Goal: Task Accomplishment & Management: Manage account settings

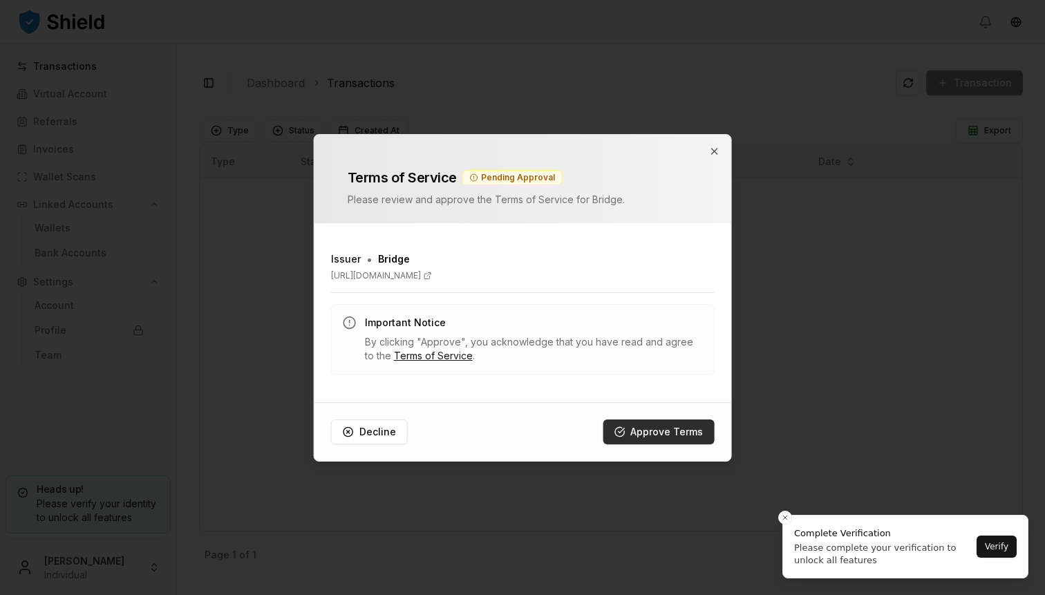
click at [684, 431] on button "Approve Terms" at bounding box center [658, 432] width 111 height 25
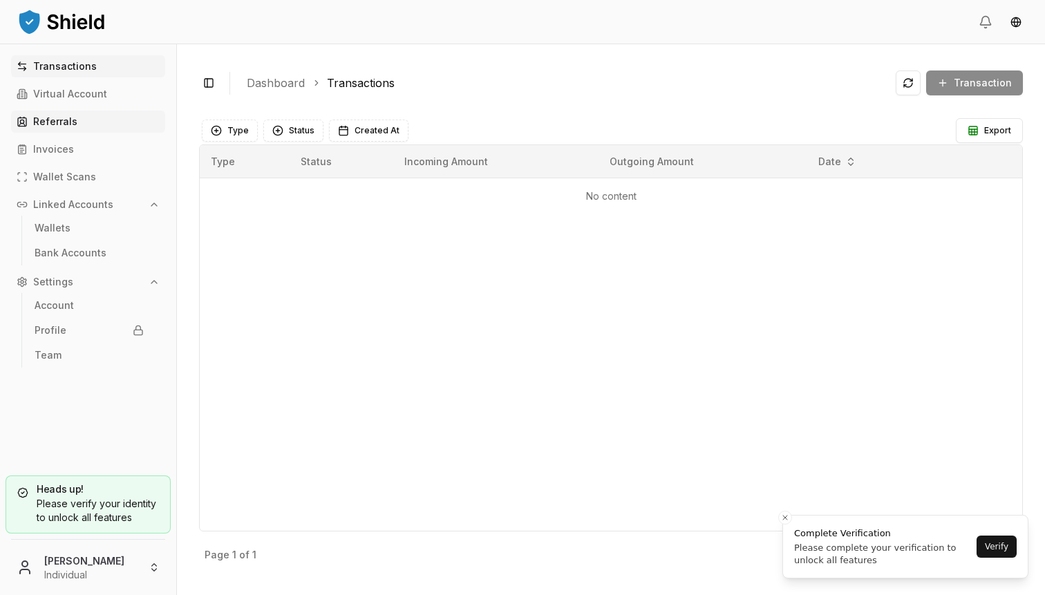
click at [122, 118] on link "Referrals" at bounding box center [88, 122] width 154 height 22
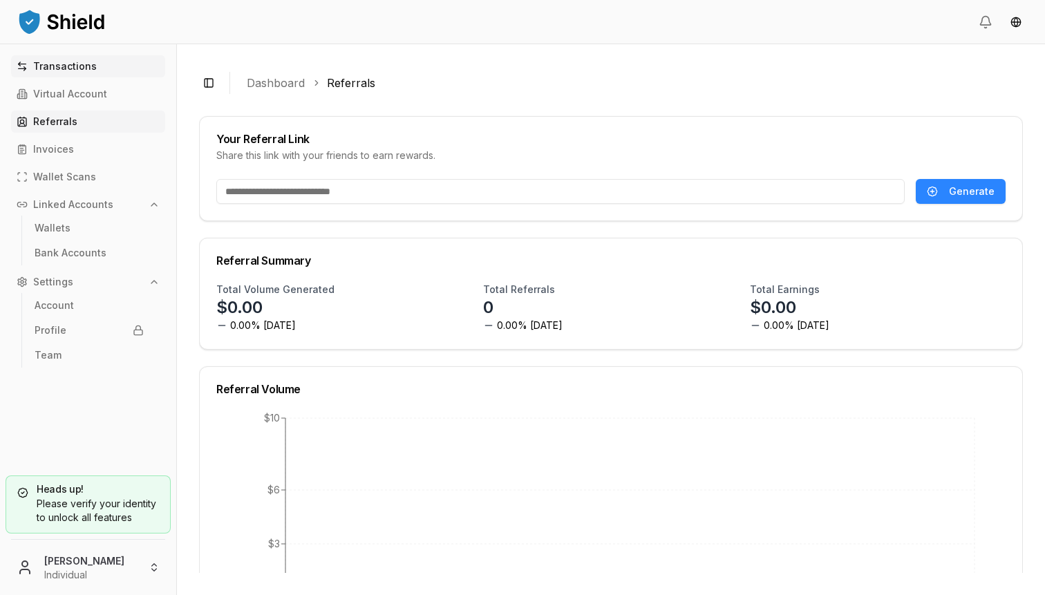
click at [77, 62] on p "Transactions" at bounding box center [65, 67] width 64 height 10
